Goal: Find specific page/section: Find specific page/section

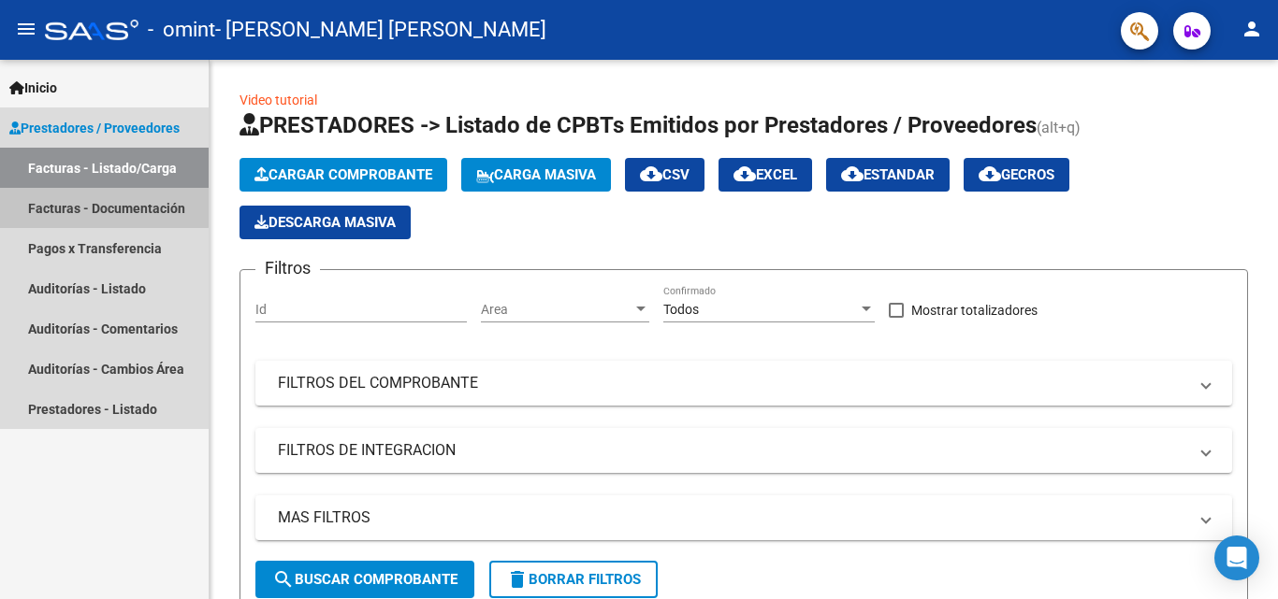
click at [86, 207] on link "Facturas - Documentación" at bounding box center [104, 208] width 209 height 40
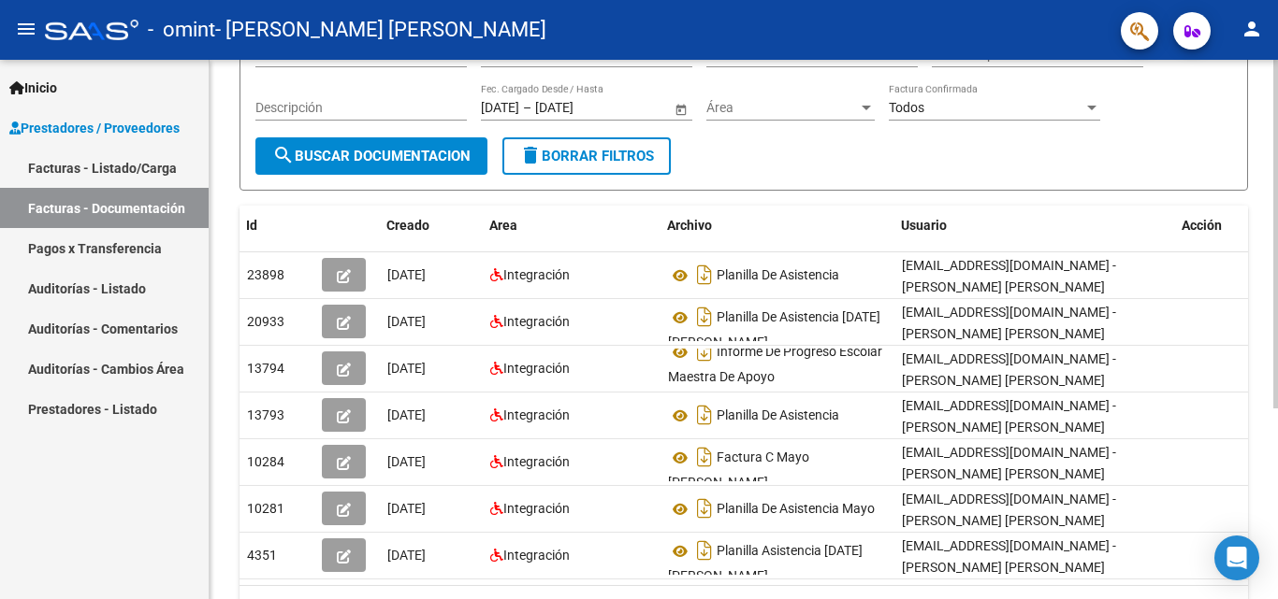
scroll to position [0, 21]
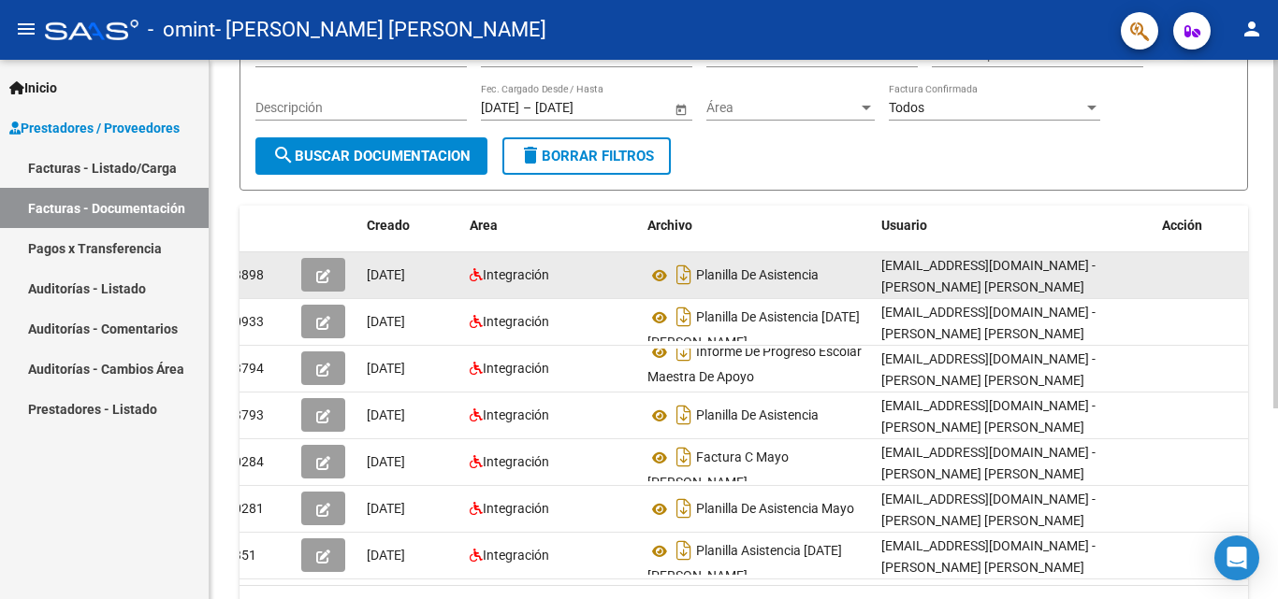
click at [997, 279] on div "[EMAIL_ADDRESS][DOMAIN_NAME] - [PERSON_NAME] [PERSON_NAME]" at bounding box center [1014, 274] width 266 height 39
click at [997, 278] on div "[EMAIL_ADDRESS][DOMAIN_NAME] - [PERSON_NAME] [PERSON_NAME]" at bounding box center [1014, 274] width 266 height 39
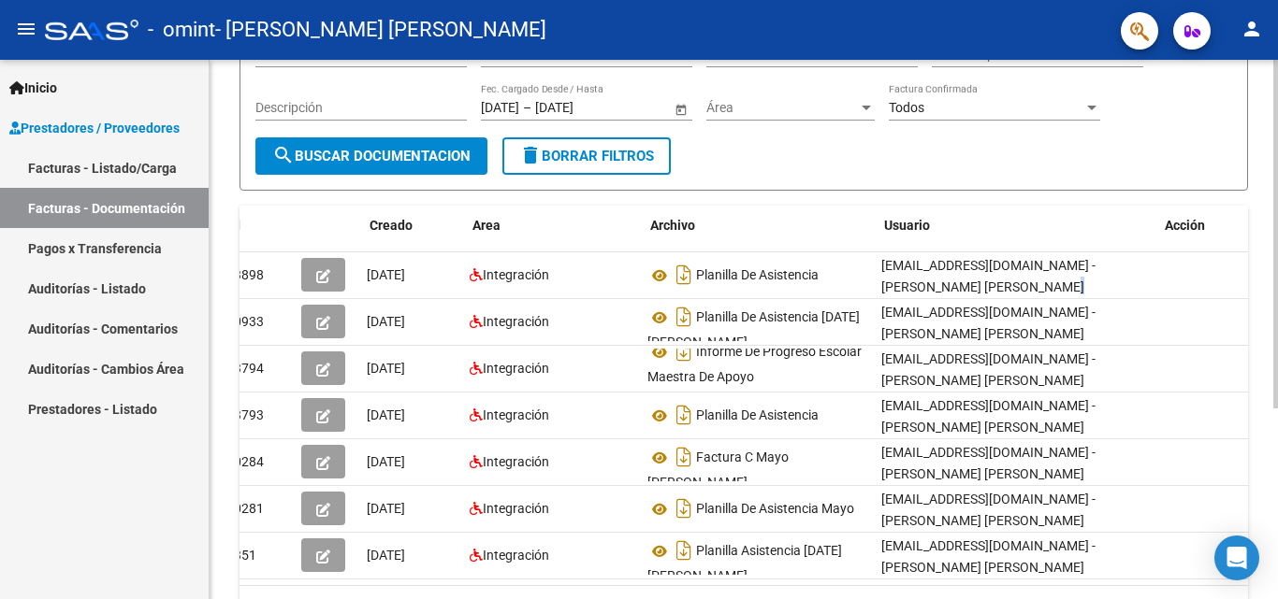
scroll to position [0, 0]
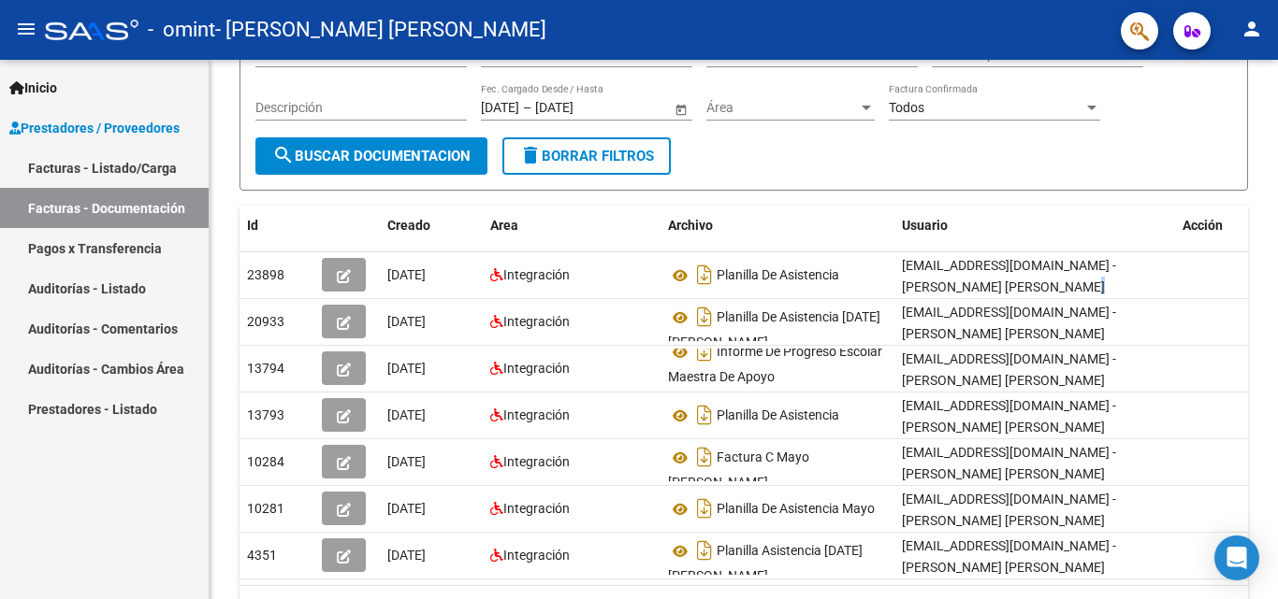
click at [145, 170] on link "Facturas - Listado/Carga" at bounding box center [104, 168] width 209 height 40
